Goal: Check status: Check status

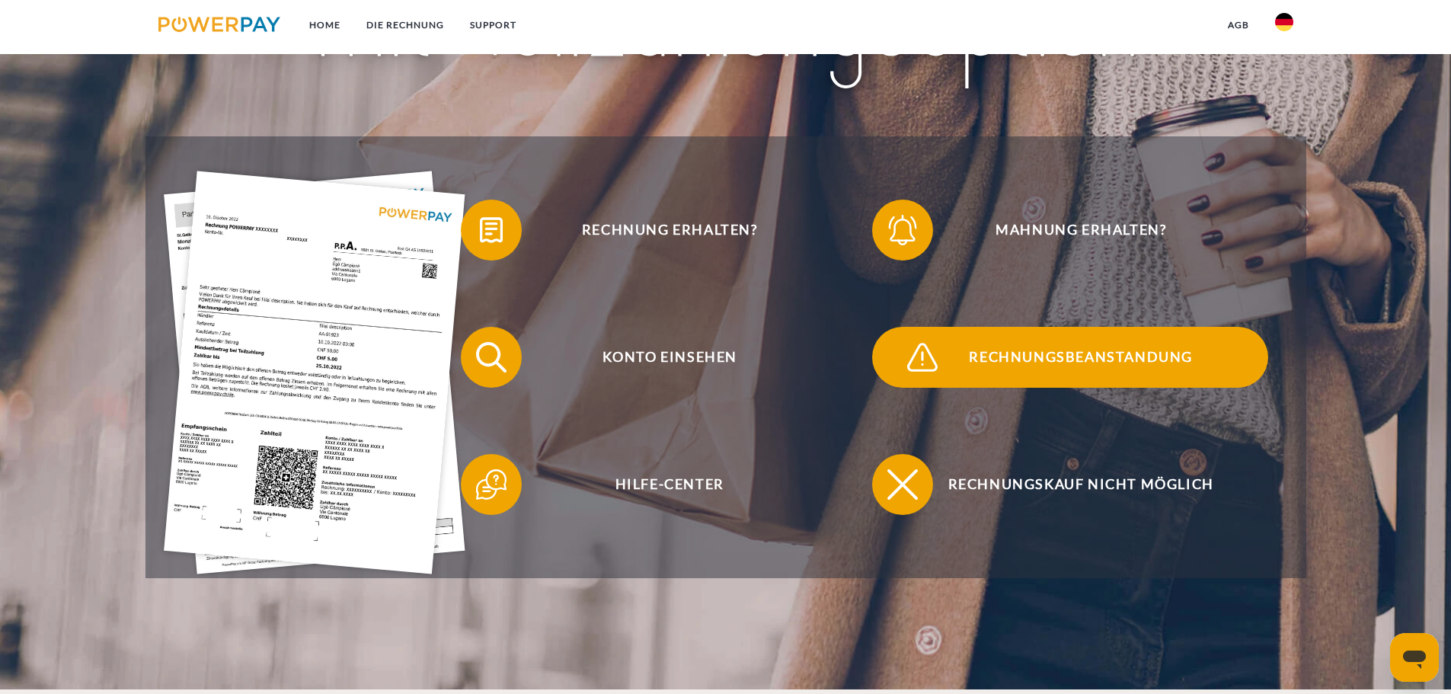
scroll to position [305, 0]
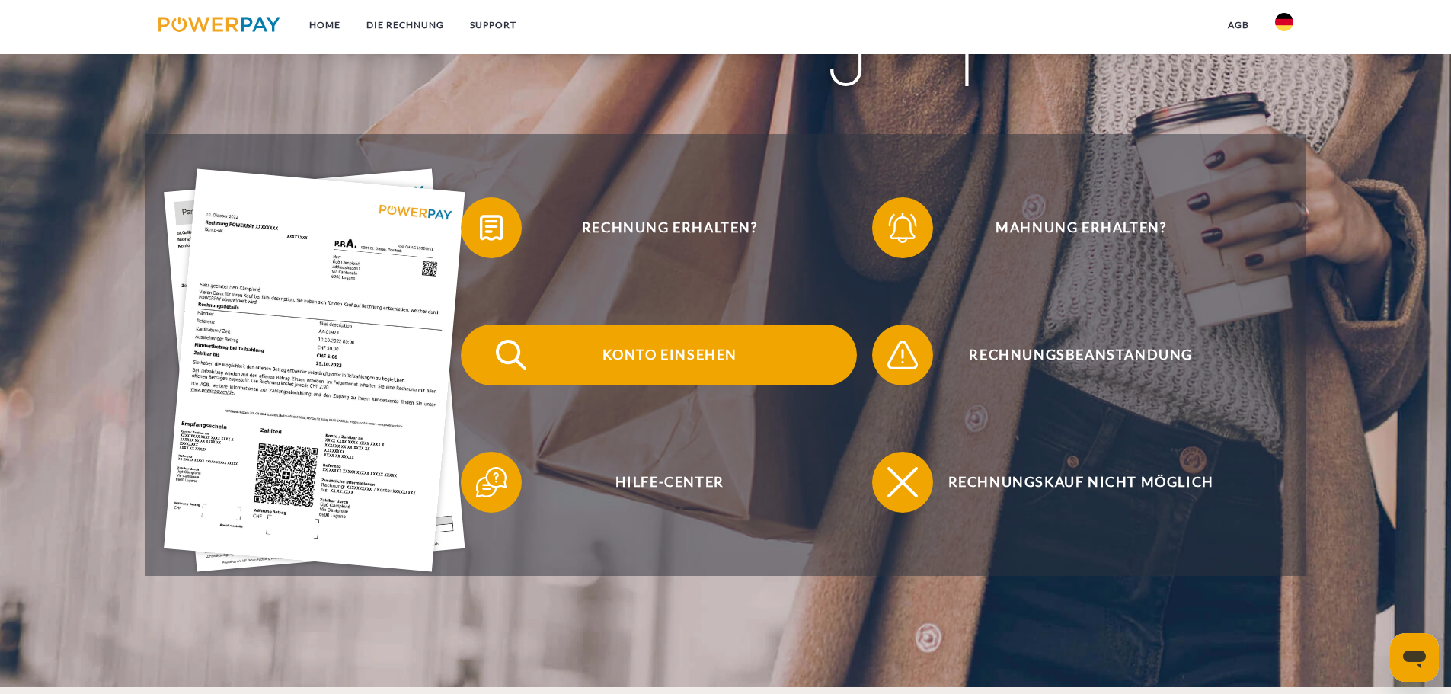
click at [663, 360] on span "Konto einsehen" at bounding box center [669, 355] width 373 height 61
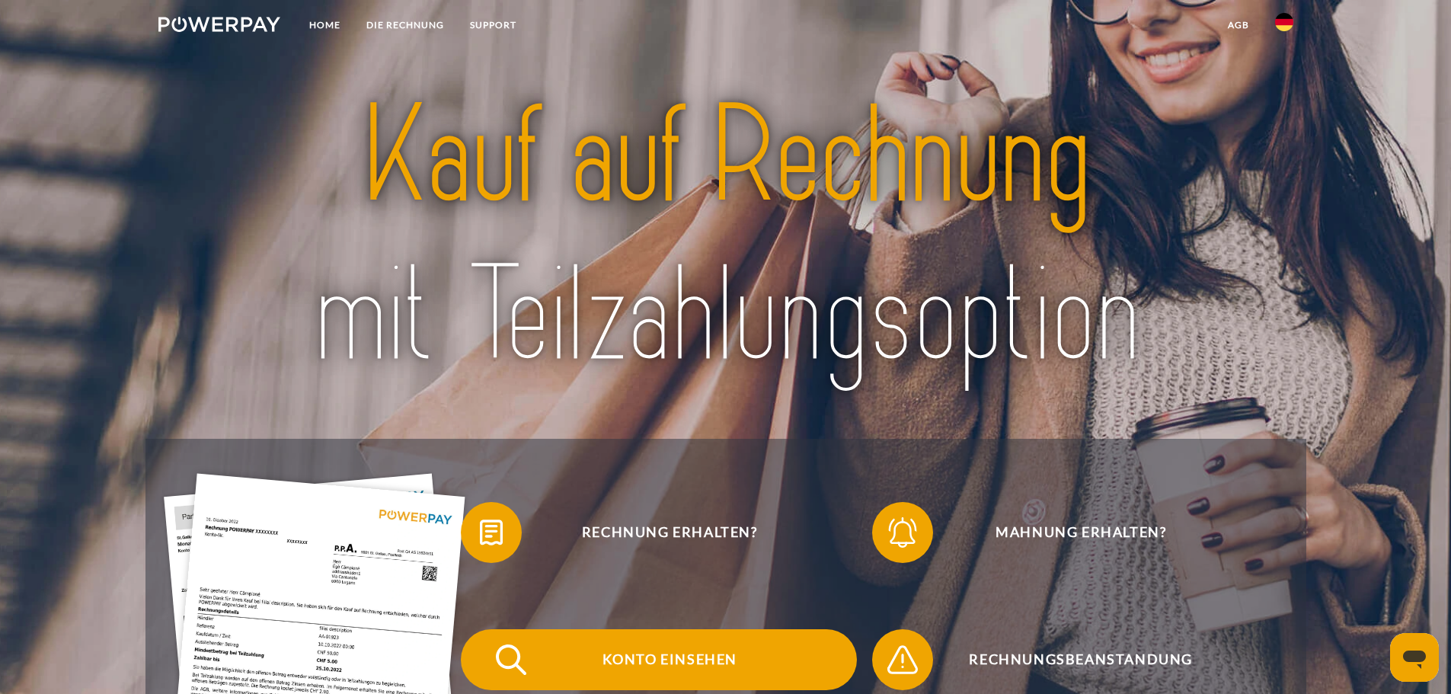
click at [680, 652] on span "Konto einsehen" at bounding box center [669, 659] width 373 height 61
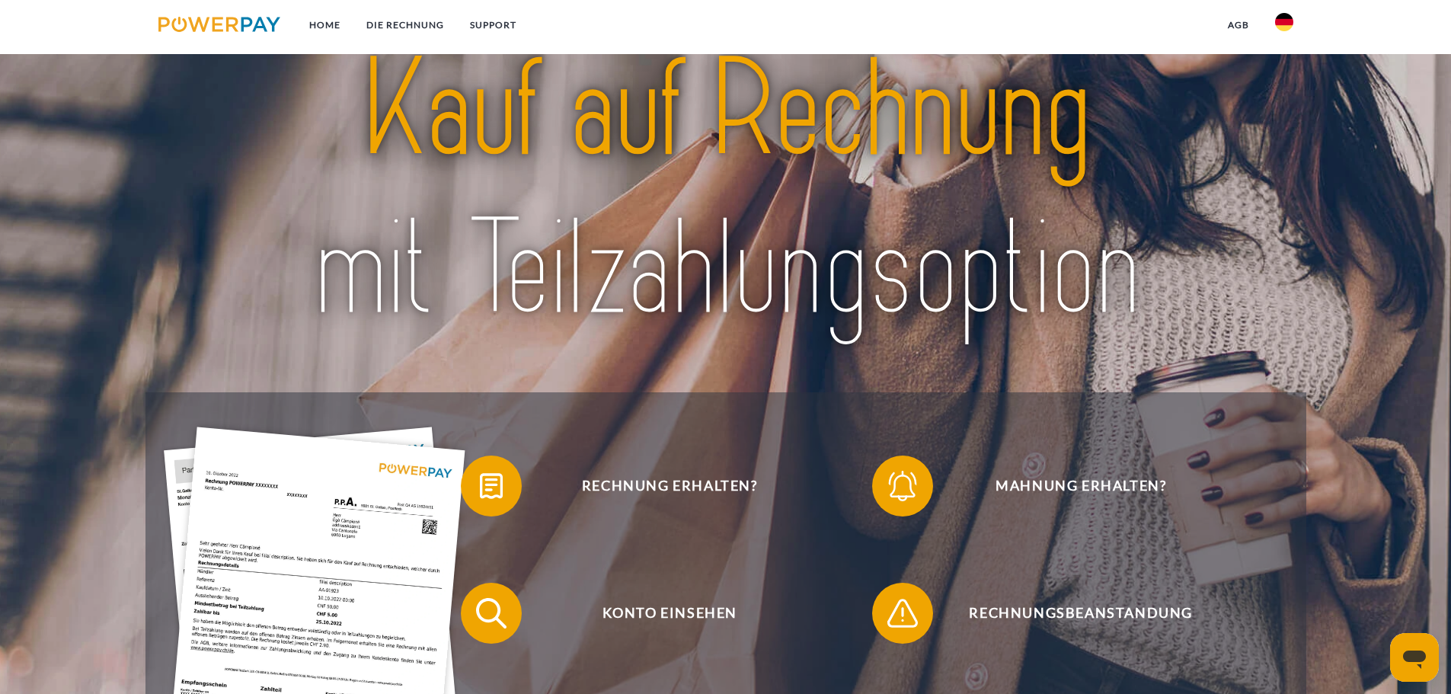
scroll to position [76, 0]
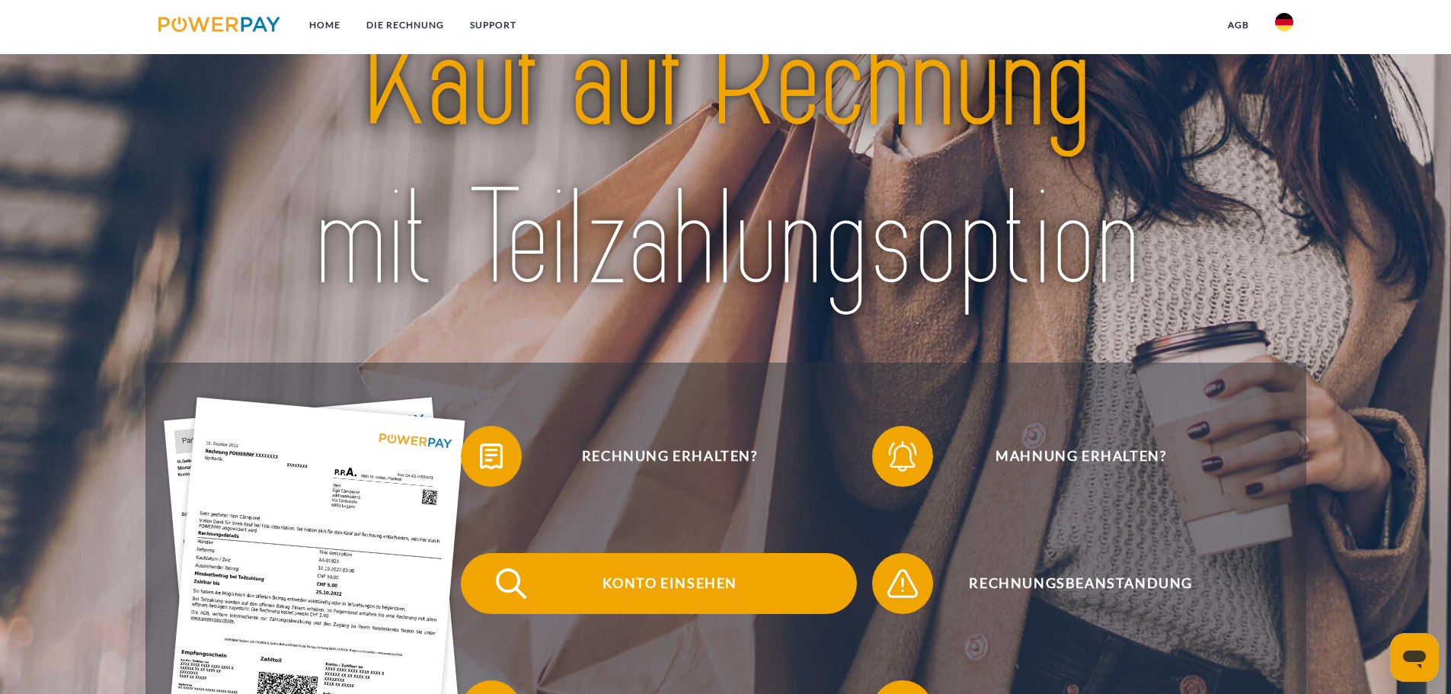
click at [692, 584] on span "Konto einsehen" at bounding box center [669, 583] width 373 height 61
